Goal: Browse casually

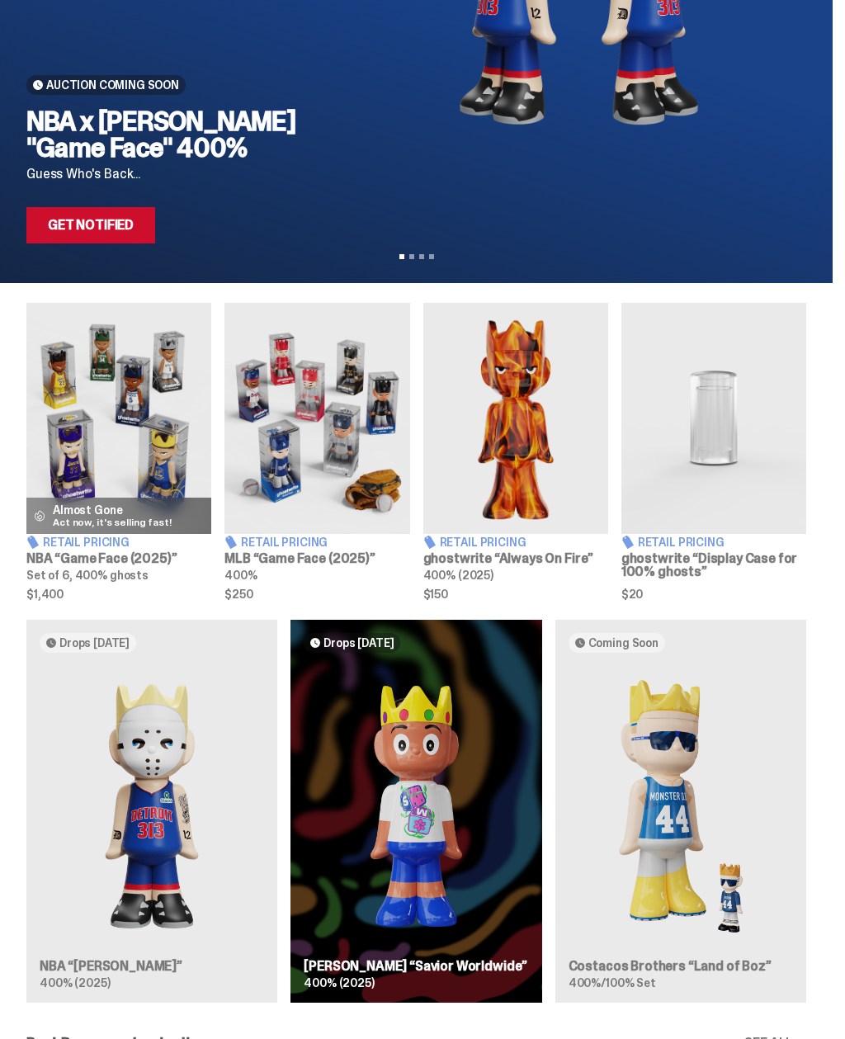
scroll to position [310, 0]
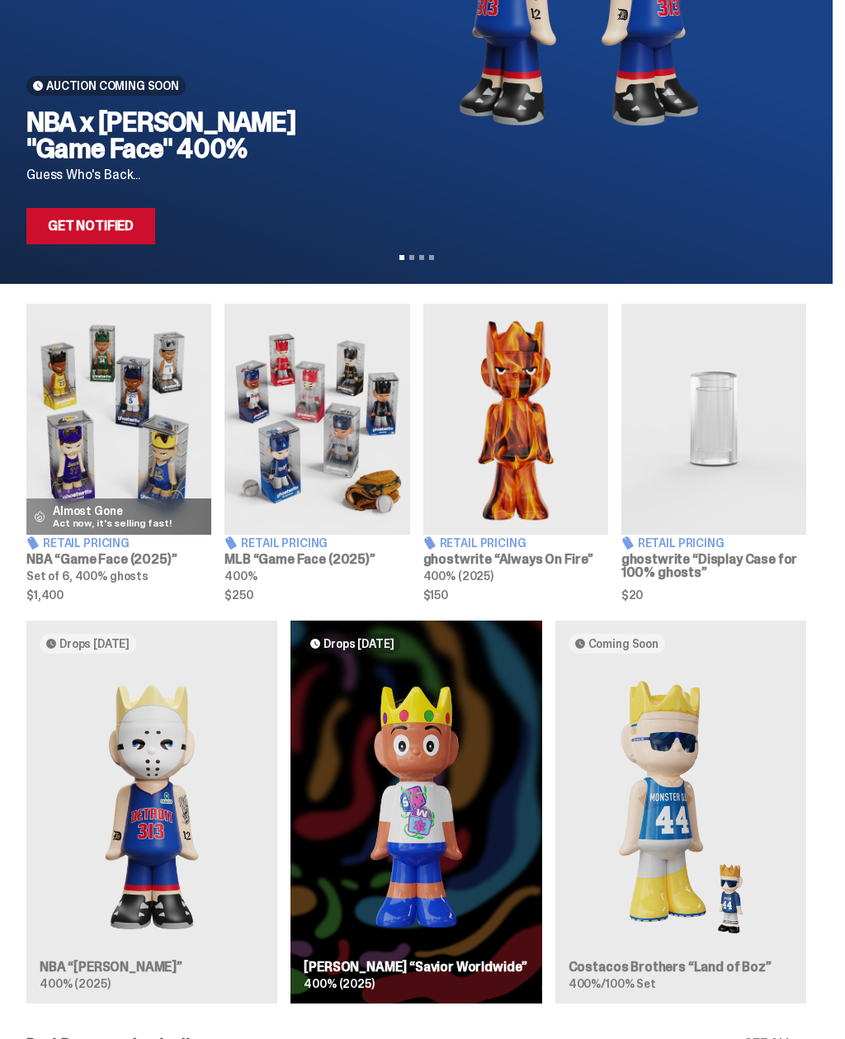
click at [99, 560] on h3 "NBA “Game Face (2025)”" at bounding box center [118, 559] width 185 height 13
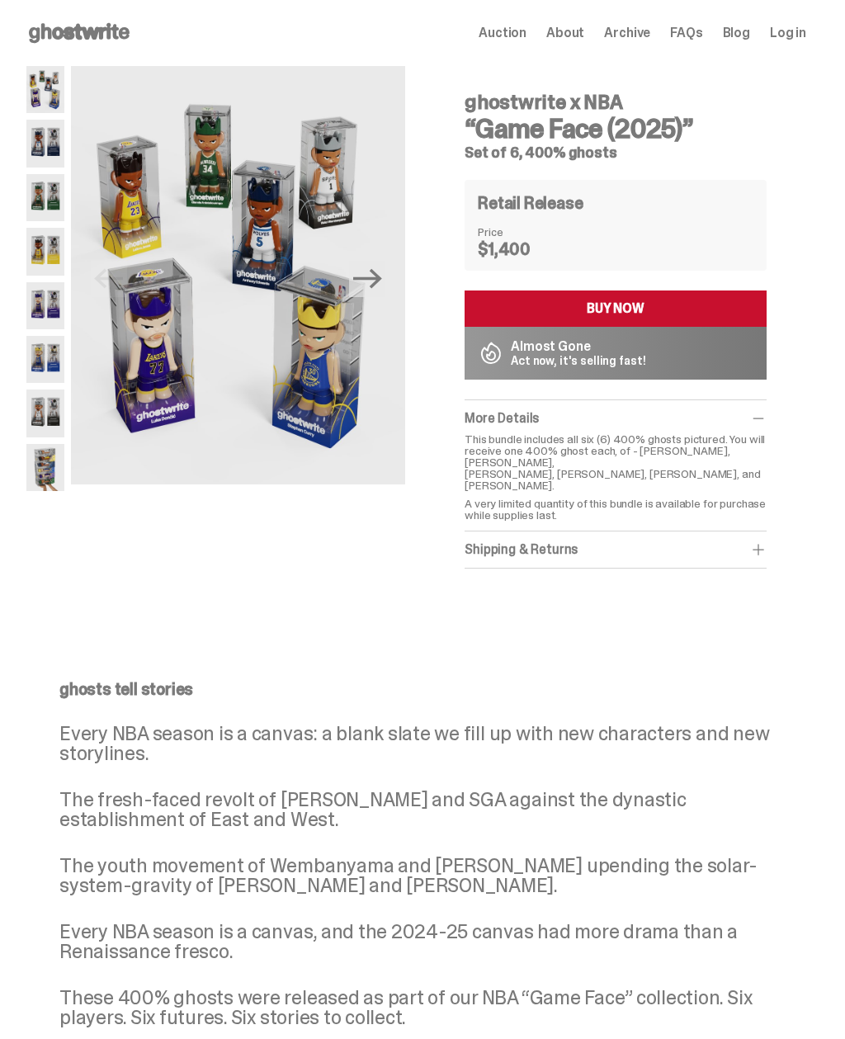
click at [45, 94] on img at bounding box center [45, 89] width 38 height 47
click at [42, 144] on img at bounding box center [45, 143] width 38 height 47
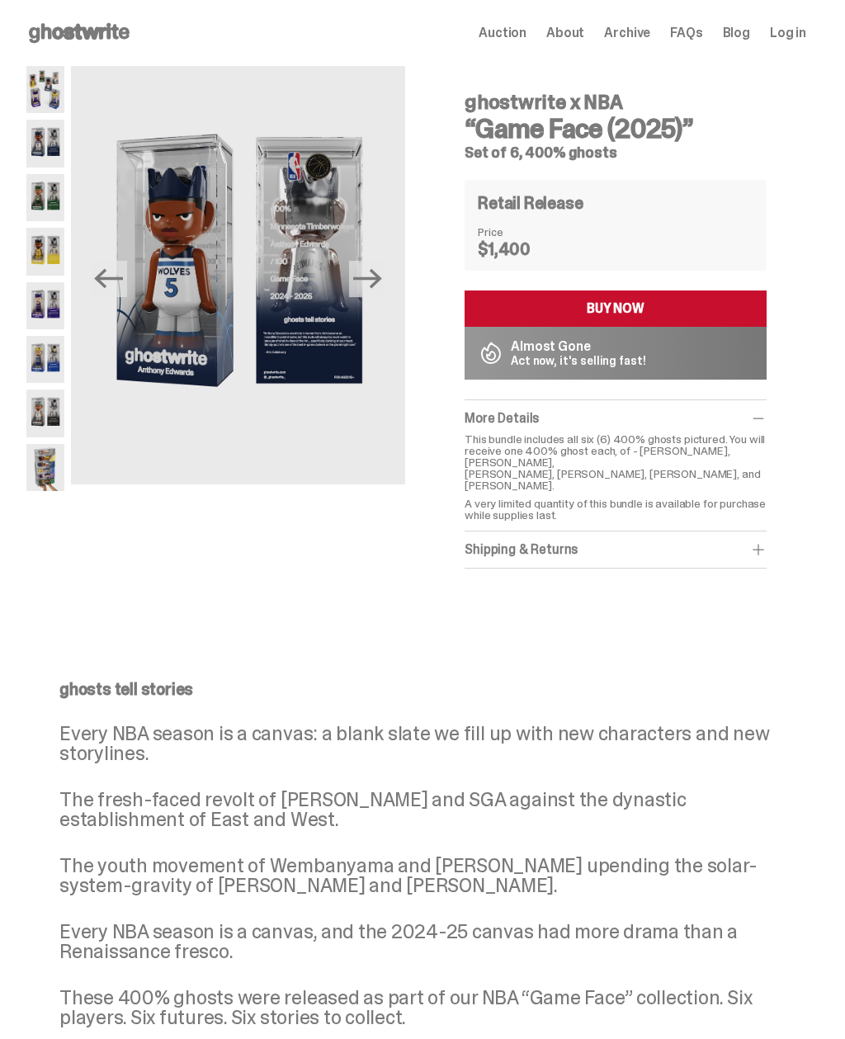
click at [33, 197] on img at bounding box center [45, 197] width 38 height 47
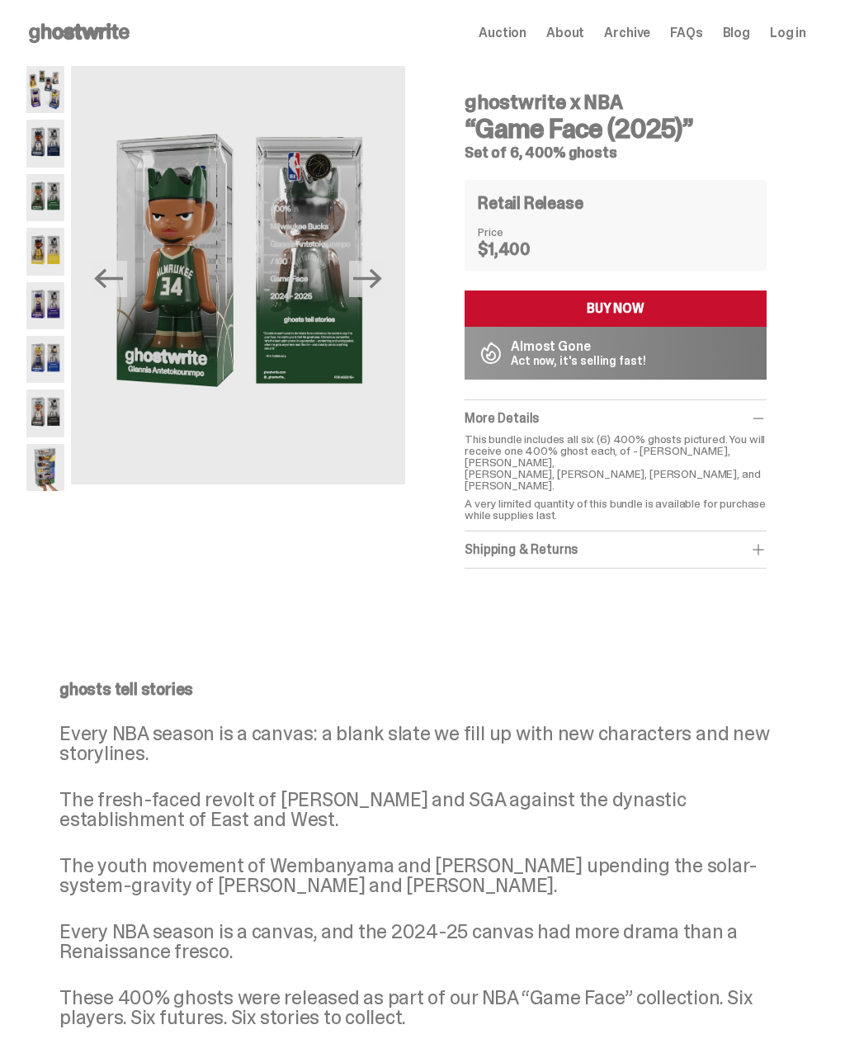
click at [45, 258] on img at bounding box center [45, 251] width 38 height 47
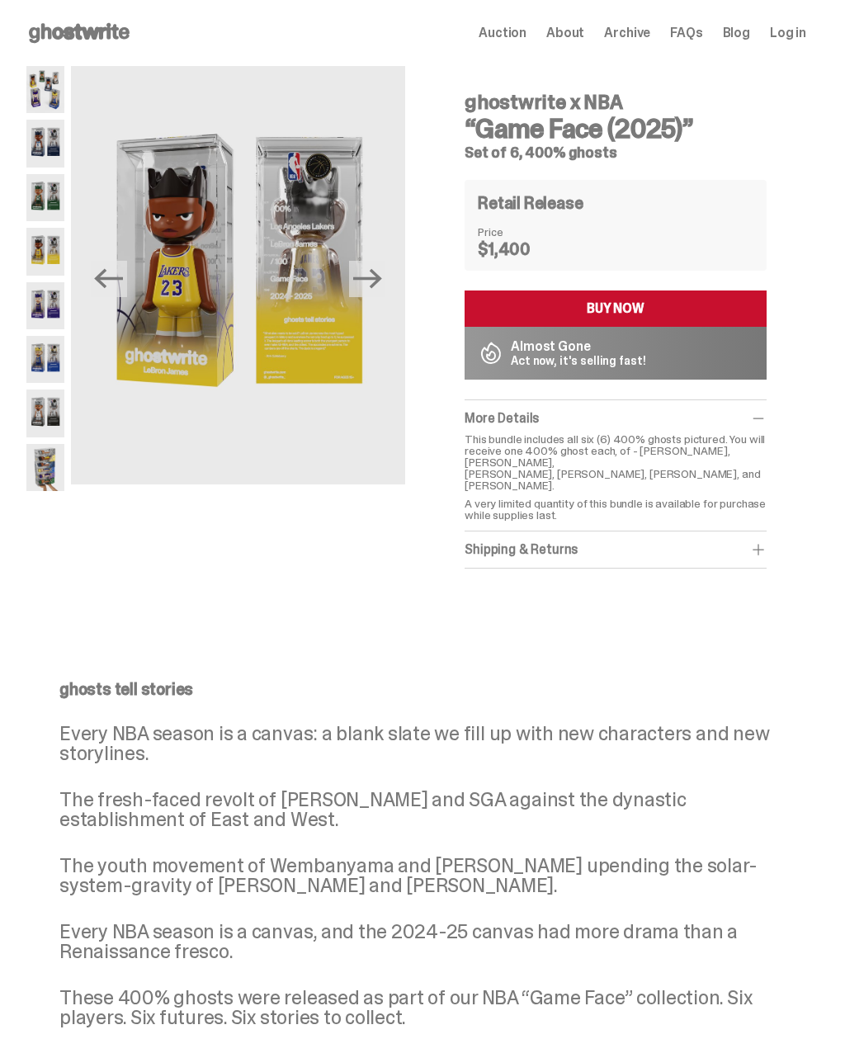
click at [82, 35] on icon at bounding box center [79, 33] width 106 height 26
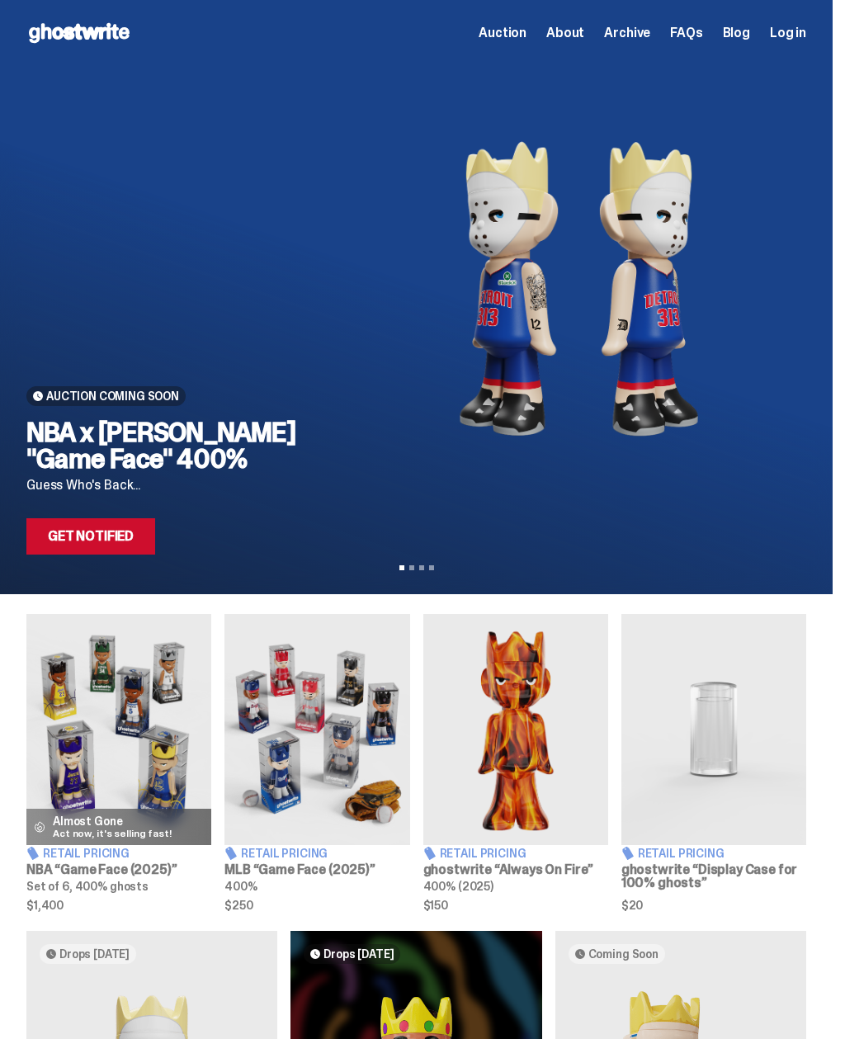
click at [95, 531] on link "Get Notified" at bounding box center [90, 536] width 129 height 36
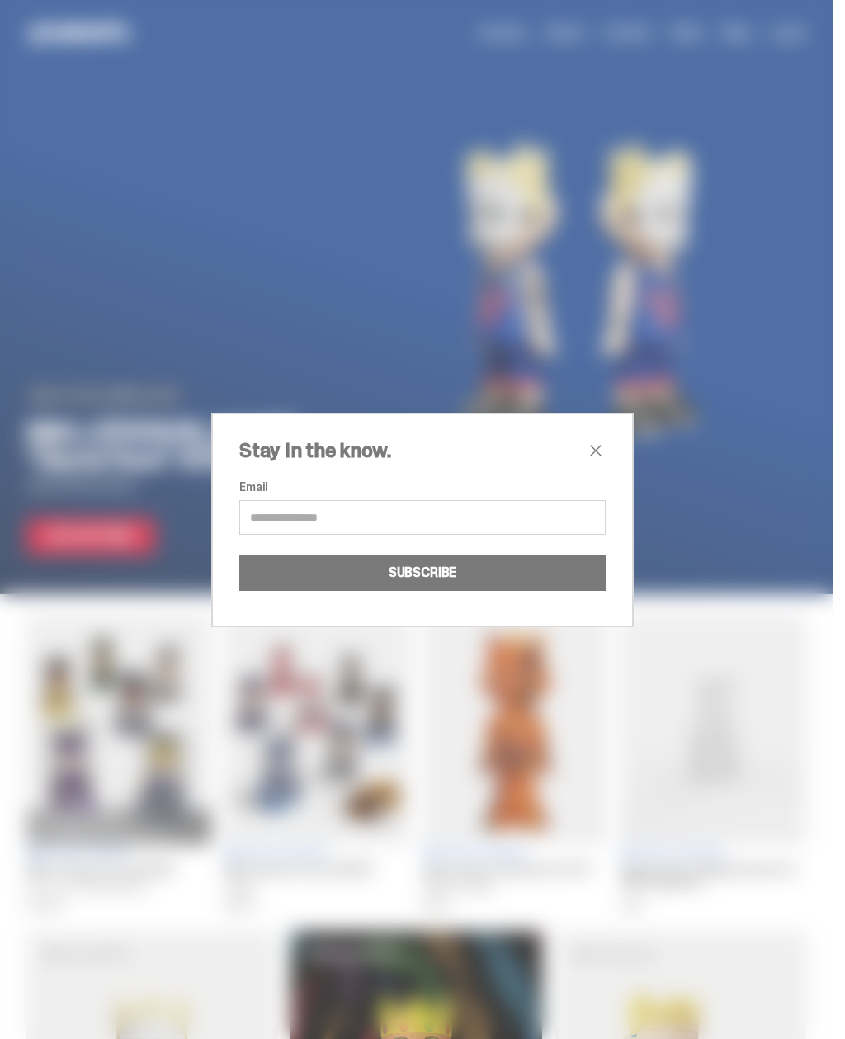
click at [601, 444] on span "close" at bounding box center [596, 451] width 20 height 20
